Goal: Task Accomplishment & Management: Manage account settings

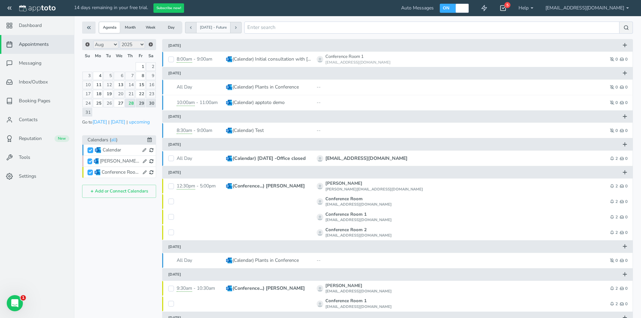
click at [506, 8] on use at bounding box center [503, 8] width 5 height 5
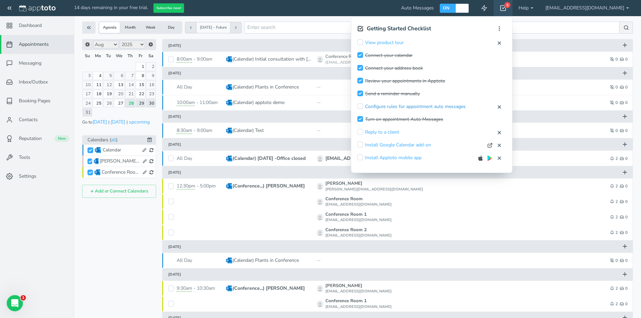
click at [459, 107] on link "Configure rules for appointment auto messages" at bounding box center [415, 106] width 101 height 7
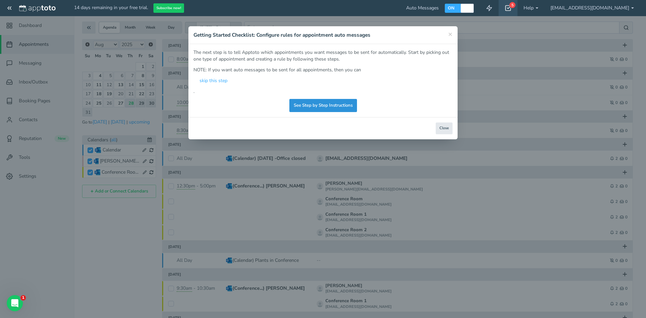
click at [353, 107] on link "See Step by Step Instructions" at bounding box center [323, 105] width 68 height 13
click at [442, 129] on button "Close" at bounding box center [444, 128] width 17 height 12
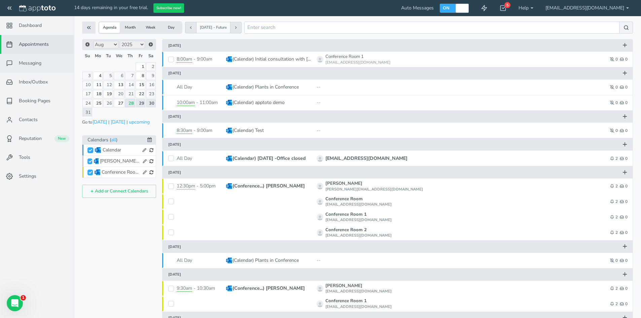
click at [29, 62] on span "Messaging" at bounding box center [30, 63] width 23 height 7
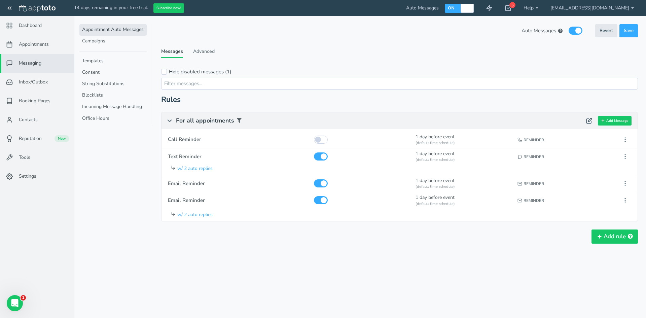
click at [124, 27] on link "Appointment Auto Messages" at bounding box center [112, 29] width 67 height 11
click at [208, 50] on link "Advanced" at bounding box center [204, 53] width 22 height 10
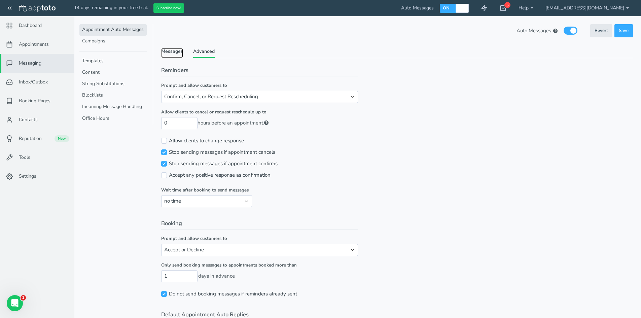
click at [178, 49] on link "Messages" at bounding box center [172, 53] width 22 height 10
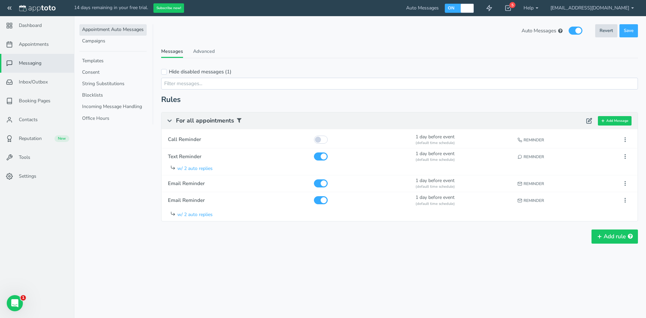
click at [602, 32] on button "Revert" at bounding box center [606, 30] width 22 height 13
click at [600, 28] on button "Revert" at bounding box center [606, 30] width 22 height 13
click at [321, 142] on input "checkbox" at bounding box center [321, 140] width 14 height 8
checkbox input "true"
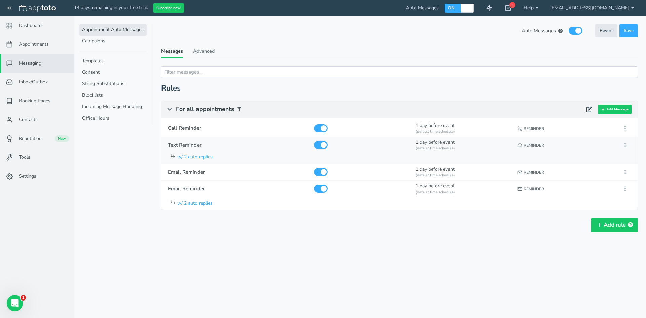
click at [323, 144] on input "checkbox" at bounding box center [321, 145] width 14 height 8
checkbox input "false"
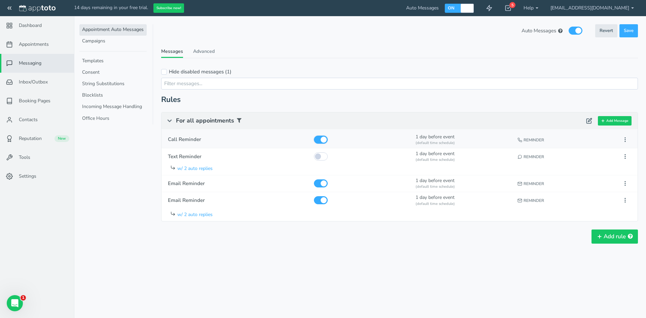
click at [324, 139] on input "checkbox" at bounding box center [321, 140] width 14 height 8
checkbox input "false"
click at [319, 153] on input "checkbox" at bounding box center [321, 156] width 14 height 8
checkbox input "true"
click at [320, 140] on input "checkbox" at bounding box center [321, 140] width 14 height 8
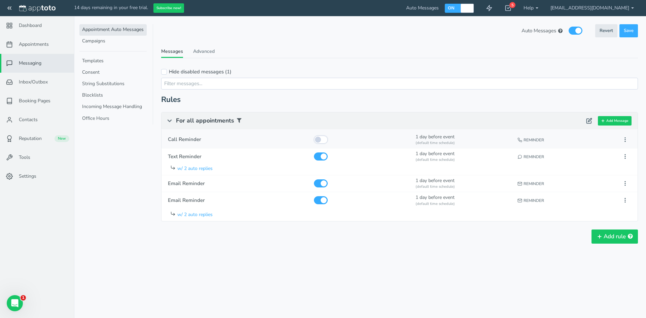
checkbox input "true"
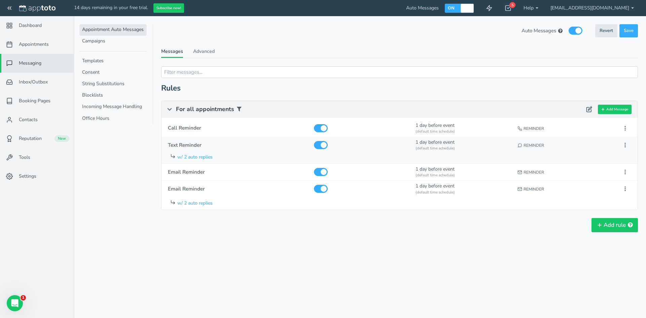
click at [175, 154] on icon at bounding box center [172, 155] width 5 height 5
click at [630, 145] on button at bounding box center [625, 145] width 12 height 11
click at [566, 158] on button "Edit" at bounding box center [587, 157] width 87 height 9
type input "Text Reminder"
checkbox input "true"
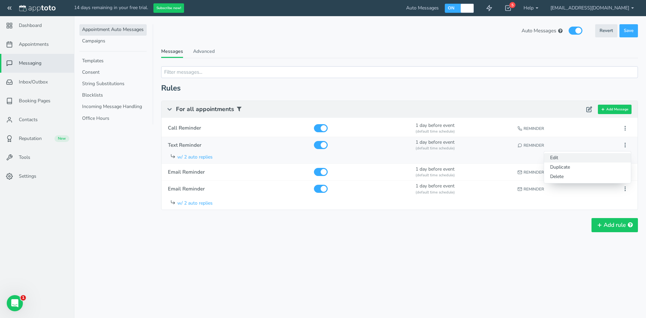
select select "number:1"
select select "string:en-[GEOGRAPHIC_DATA]"
select select "string:default"
select select "string:1"
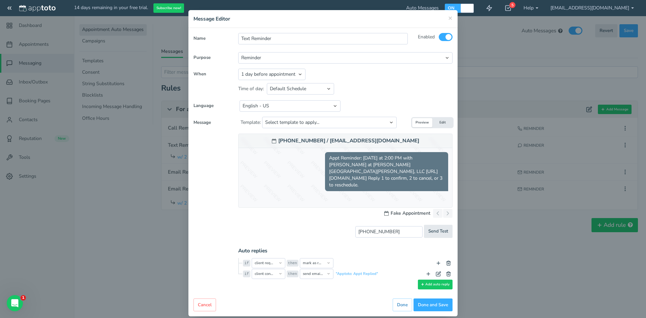
scroll to position [25, 0]
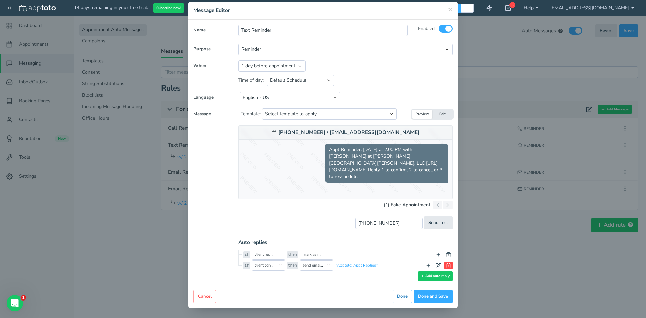
click at [447, 265] on icon at bounding box center [448, 265] width 5 height 5
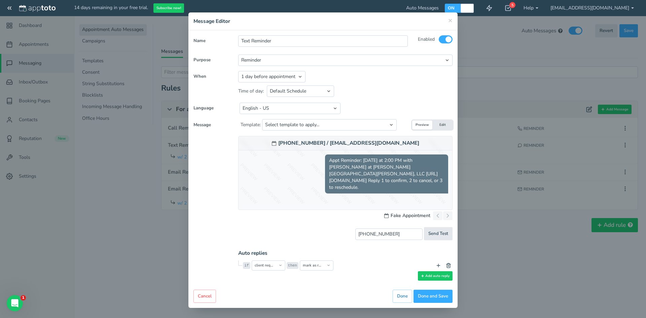
scroll to position [14, 0]
click at [447, 264] on use at bounding box center [449, 265] width 4 height 4
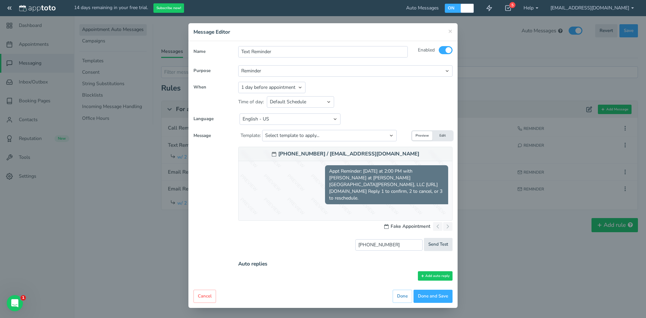
scroll to position [3, 0]
click at [434, 299] on button "Done and Save" at bounding box center [433, 296] width 39 height 13
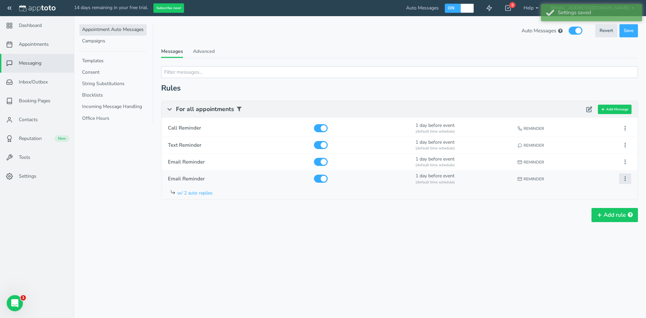
click at [627, 179] on icon at bounding box center [625, 179] width 6 height 6
click at [586, 209] on button "Delete" at bounding box center [587, 210] width 87 height 9
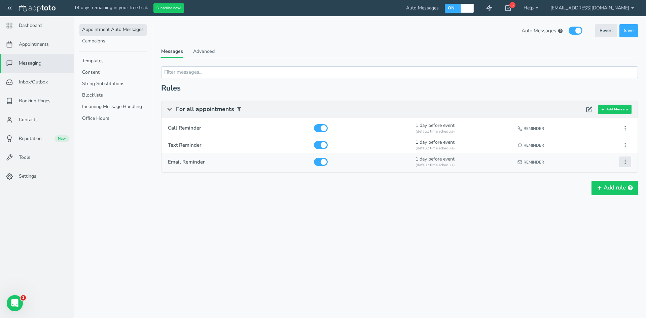
click at [630, 162] on button at bounding box center [625, 161] width 12 height 11
click at [627, 126] on icon at bounding box center [625, 128] width 6 height 6
click at [598, 159] on button "Delete" at bounding box center [587, 159] width 87 height 9
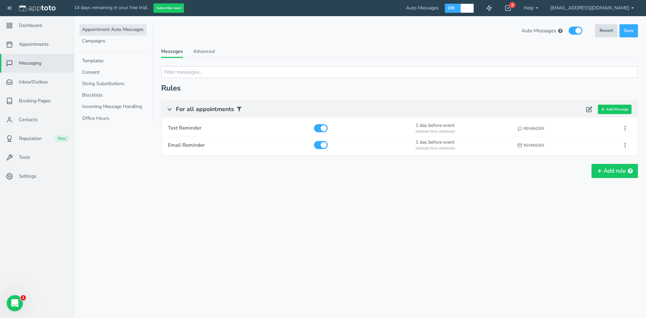
drag, startPoint x: 608, startPoint y: 32, endPoint x: 352, endPoint y: 33, distance: 256.4
click at [608, 32] on button "Revert" at bounding box center [606, 30] width 22 height 13
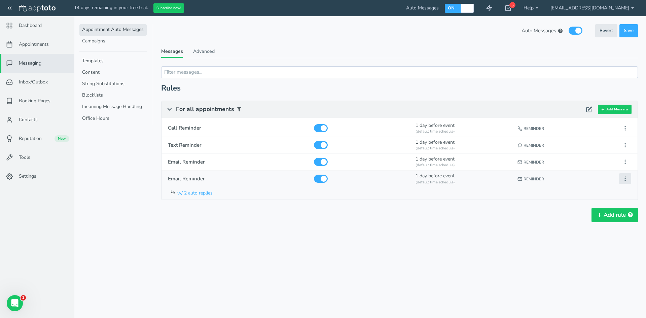
click at [625, 180] on use at bounding box center [625, 179] width 1 height 4
click at [579, 211] on button "Delete" at bounding box center [587, 210] width 87 height 9
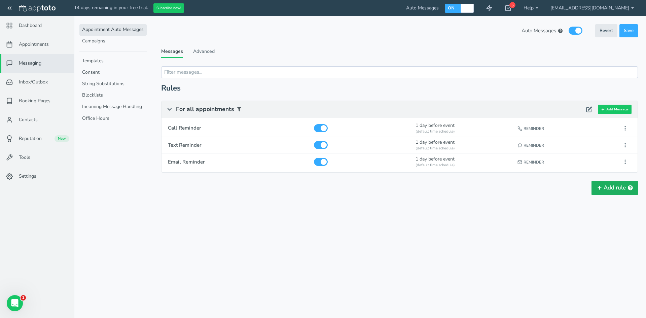
click at [619, 182] on button "Add rule" at bounding box center [615, 188] width 46 height 14
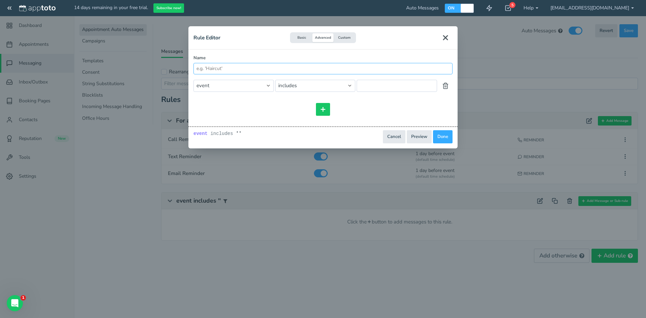
click at [241, 64] on input "Name" at bounding box center [322, 68] width 259 height 11
paste input "Initial Consultation"
type input "Initial Consultation"
click at [265, 85] on select "event event.all event.title event.location event.content event.start_time event…" at bounding box center [233, 86] width 80 height 12
click at [299, 85] on select "== != includes contains starts_with ends_with does_not_include does_not_contain…" at bounding box center [315, 86] width 80 height 12
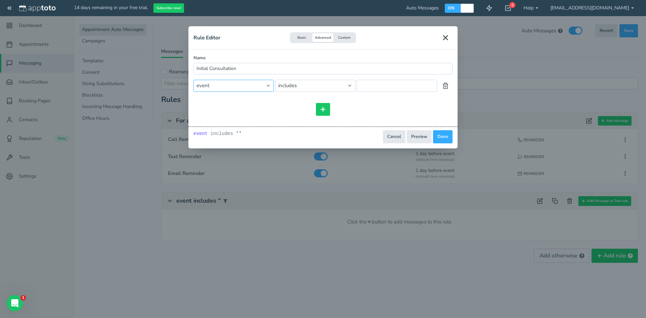
click at [211, 88] on select "event event.all event.title event.location event.content event.start_time event…" at bounding box center [233, 86] width 80 height 12
click at [388, 94] on div "and or and or includes event event.all event.title event.location event.content…" at bounding box center [322, 97] width 259 height 36
click at [439, 138] on button "Done" at bounding box center [443, 136] width 20 height 13
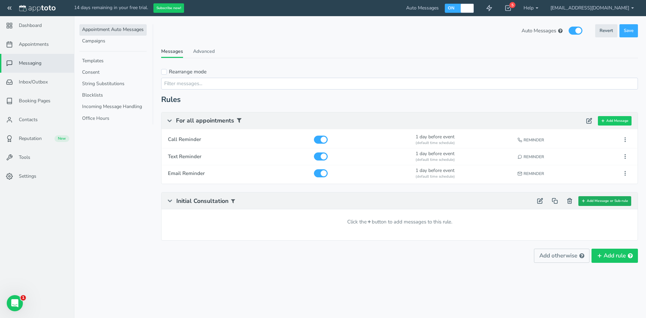
click at [607, 202] on button "Add Message or Sub-rule" at bounding box center [604, 201] width 53 height 10
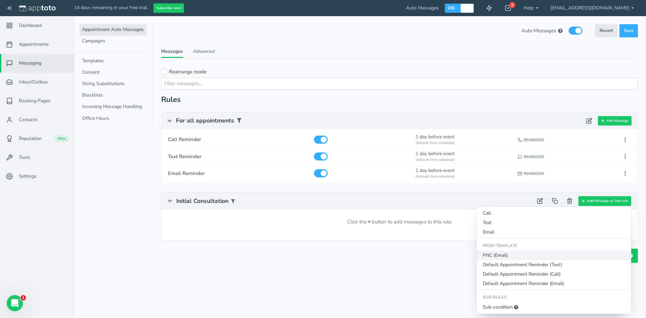
click at [509, 255] on button "PNC (Email)" at bounding box center [554, 255] width 154 height 9
type input "PNC"
select select "number:2"
select select
type input "[DATE]"
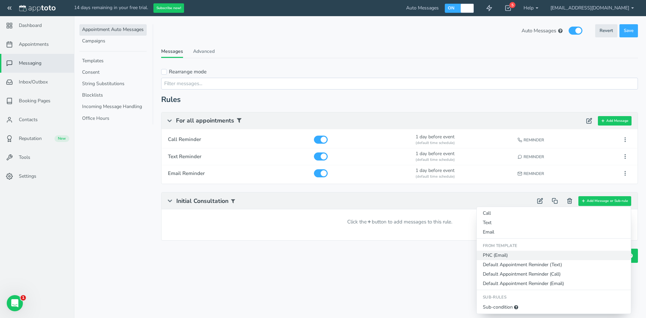
type input "4:55pm"
select select "string:0"
select select "string:none"
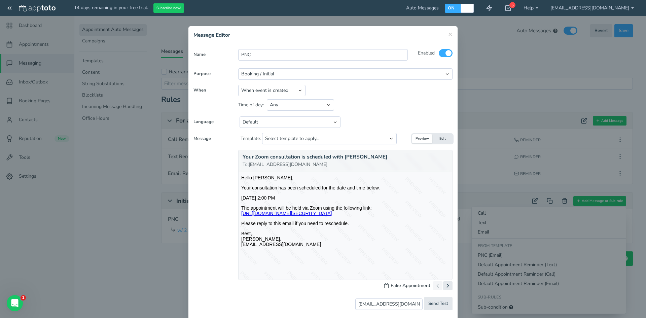
scroll to position [0, 0]
click at [268, 54] on input "PNC" at bounding box center [322, 54] width 169 height 11
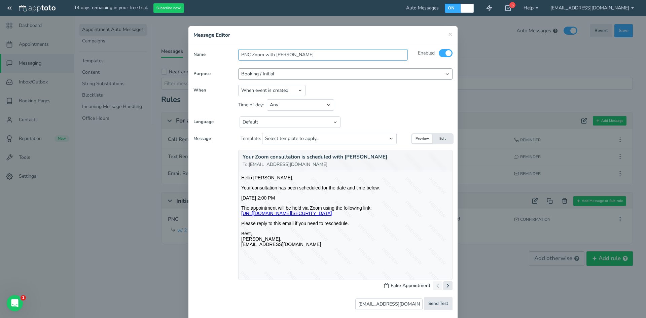
type input "PNC Zoom with [PERSON_NAME]"
click at [281, 72] on select "Reminder Followup Booking / Initial" at bounding box center [345, 73] width 214 height 11
click at [279, 90] on select "When event is created 1 hour after event created 1 day after event created Betw…" at bounding box center [271, 90] width 67 height 11
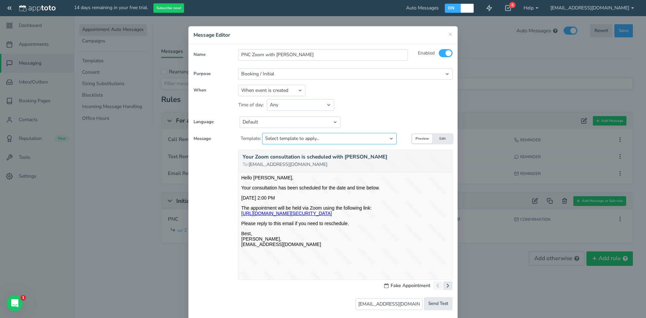
click at [294, 140] on select "Select template to apply... PNC" at bounding box center [329, 138] width 135 height 11
select select "object:13375"
click at [262, 133] on select "Select template to apply... PNC" at bounding box center [329, 138] width 135 height 11
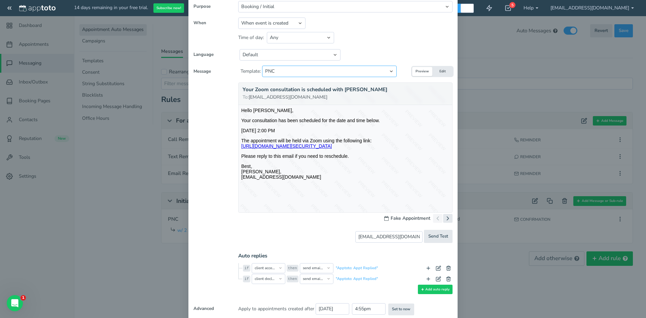
scroll to position [98, 0]
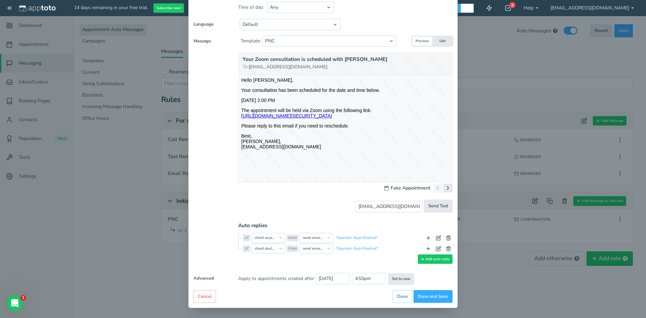
click at [247, 238] on code "if" at bounding box center [246, 238] width 7 height 7
click at [258, 238] on select "client accepts client declines reply is reply includes any reply reply is a pos…" at bounding box center [269, 238] width 34 height 10
click at [305, 240] on select "reply opt into reminders opt out of reminders opt into marketing messages opt o…" at bounding box center [317, 238] width 34 height 10
click at [274, 249] on select "client accepts client declines reply is reply includes any reply reply is a pos…" at bounding box center [269, 249] width 34 height 10
click at [439, 300] on button "Done and Save" at bounding box center [433, 296] width 39 height 13
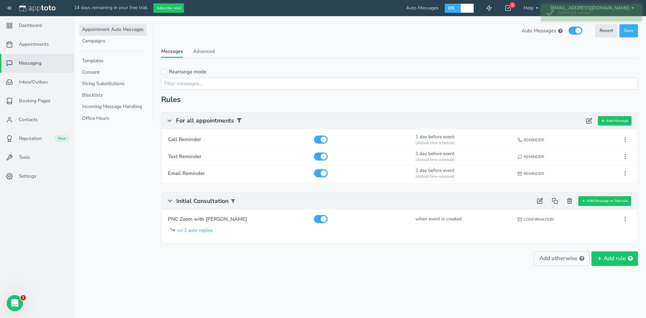
scroll to position [0, 0]
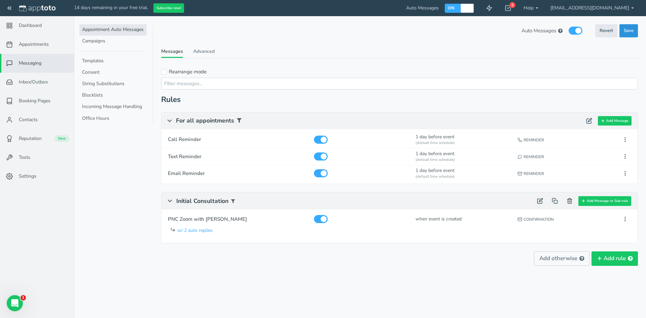
click at [629, 32] on span "Save" at bounding box center [629, 31] width 10 height 6
click at [195, 138] on span "Call Reminder" at bounding box center [238, 139] width 140 height 7
type input "Call Reminder"
select select "number:1"
select select "string:man"
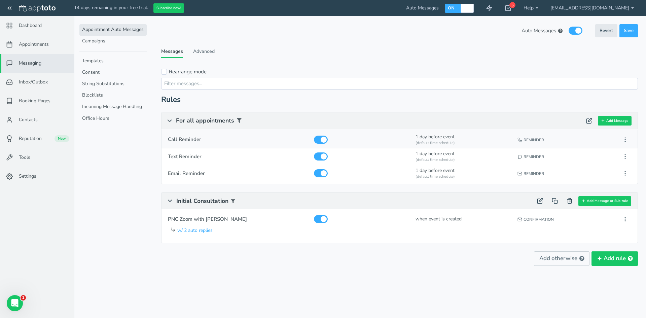
select select "string:1"
select select "string:default"
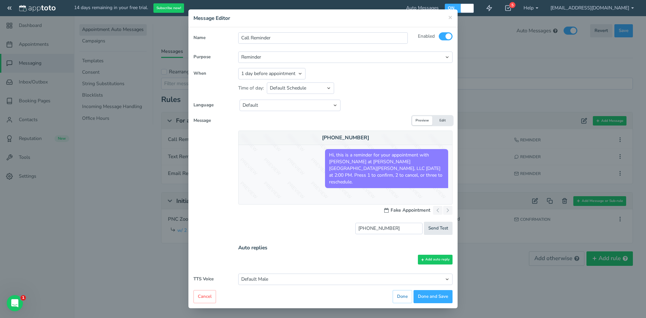
scroll to position [17, 0]
click at [274, 279] on select "Default Male Default Female Ivy Joanna Joey Justin Kendra Kimberly Matthew Kimb…" at bounding box center [345, 278] width 214 height 11
click at [254, 295] on div "Cancel Preview Back Done Done Done and Save" at bounding box center [322, 296] width 259 height 13
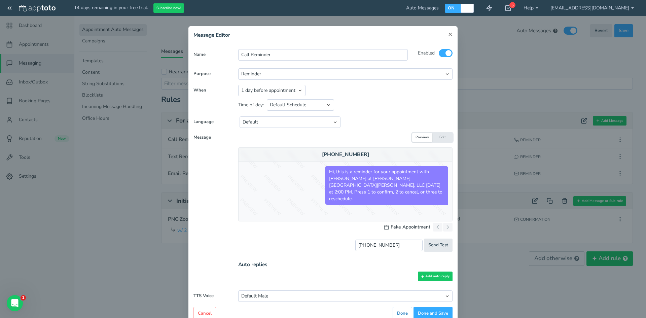
click at [448, 33] on span "×" at bounding box center [450, 33] width 4 height 9
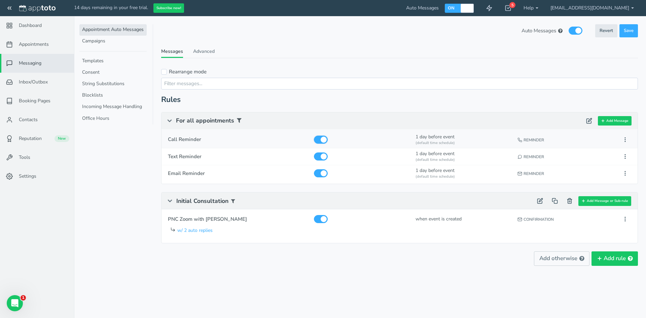
click at [323, 141] on input "checkbox" at bounding box center [321, 140] width 14 height 8
checkbox input "false"
click at [627, 30] on span "Save" at bounding box center [629, 31] width 10 height 6
